Goal: Transaction & Acquisition: Purchase product/service

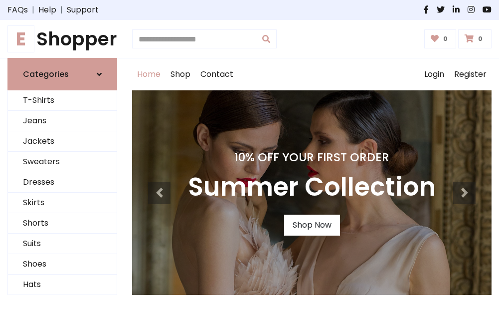
click at [249, 160] on h4 "10% Off Your First Order" at bounding box center [312, 157] width 248 height 14
click at [312, 225] on link "Shop Now" at bounding box center [312, 225] width 56 height 21
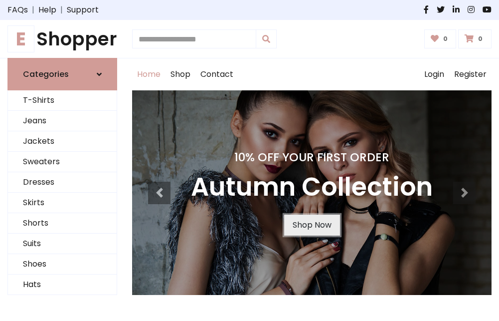
click at [312, 225] on link "Shop Now" at bounding box center [312, 225] width 56 height 21
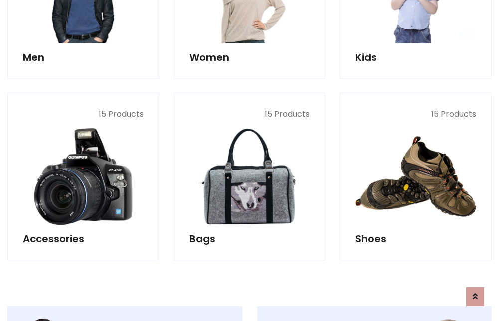
scroll to position [995, 0]
